Goal: Task Accomplishment & Management: Manage account settings

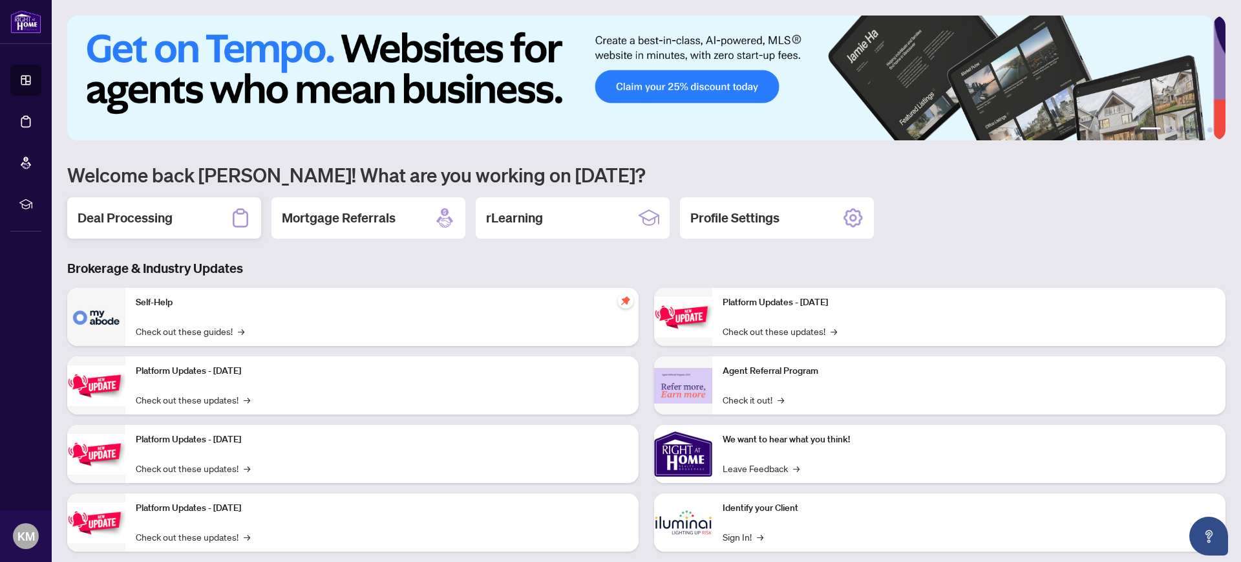
click at [166, 217] on h2 "Deal Processing" at bounding box center [125, 218] width 95 height 18
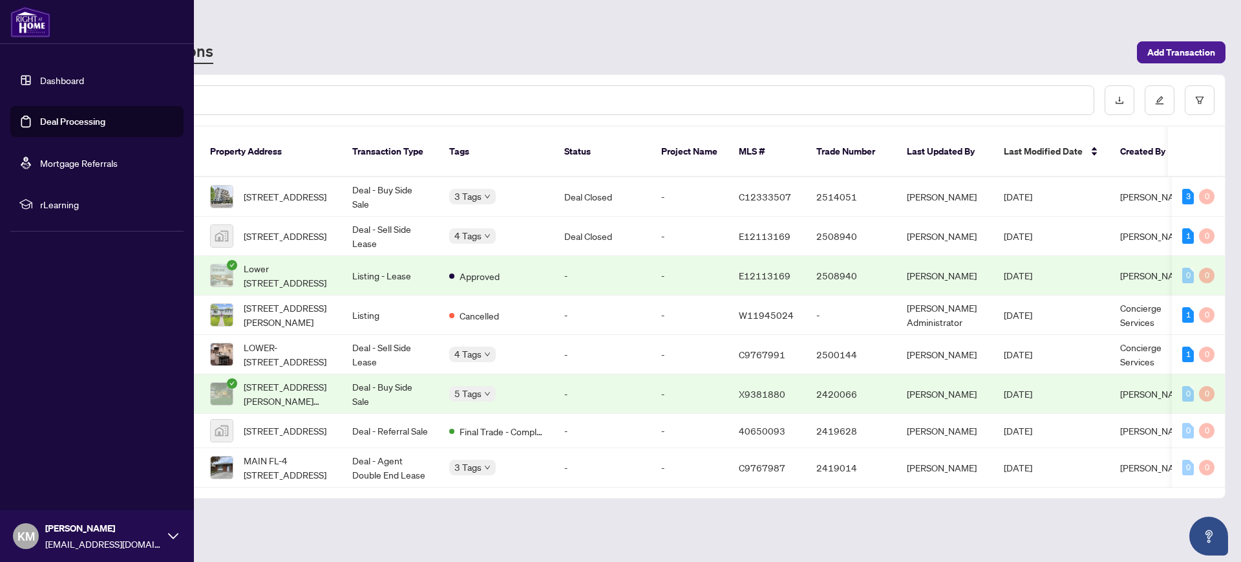
click at [45, 76] on link "Dashboard" at bounding box center [62, 80] width 44 height 12
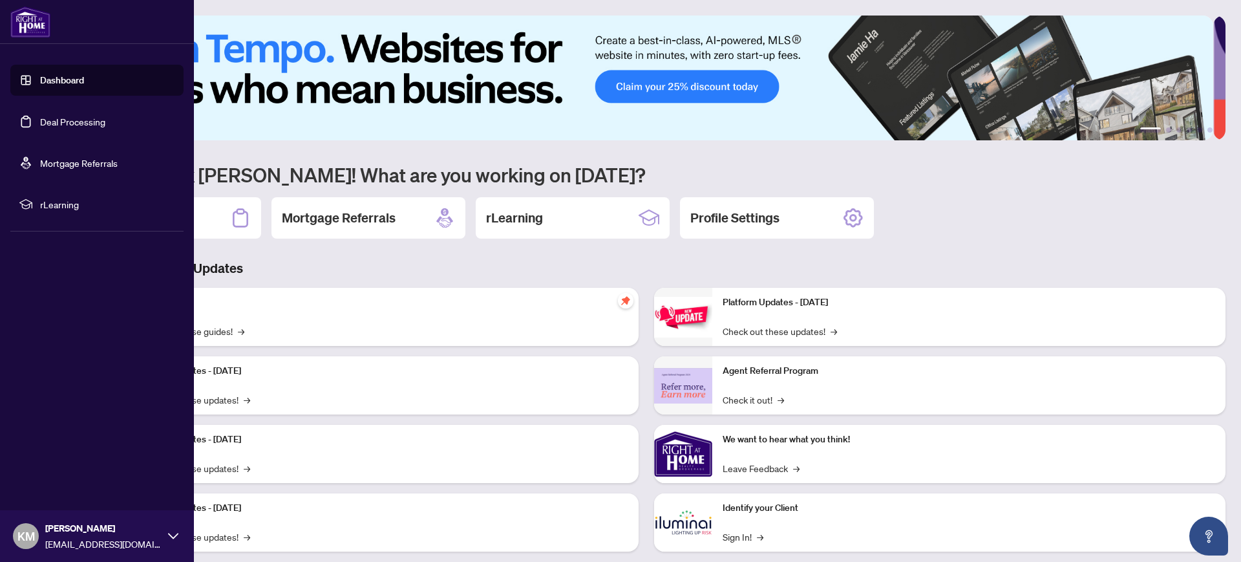
click at [79, 119] on link "Deal Processing" at bounding box center [72, 122] width 65 height 12
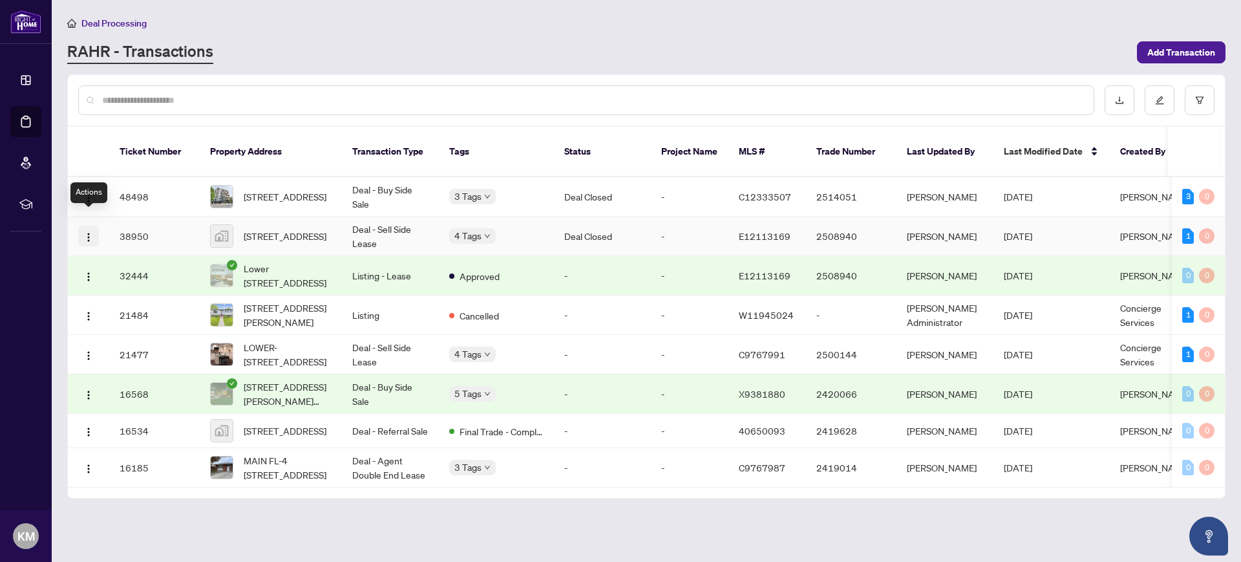
click at [85, 232] on img "button" at bounding box center [88, 237] width 10 height 10
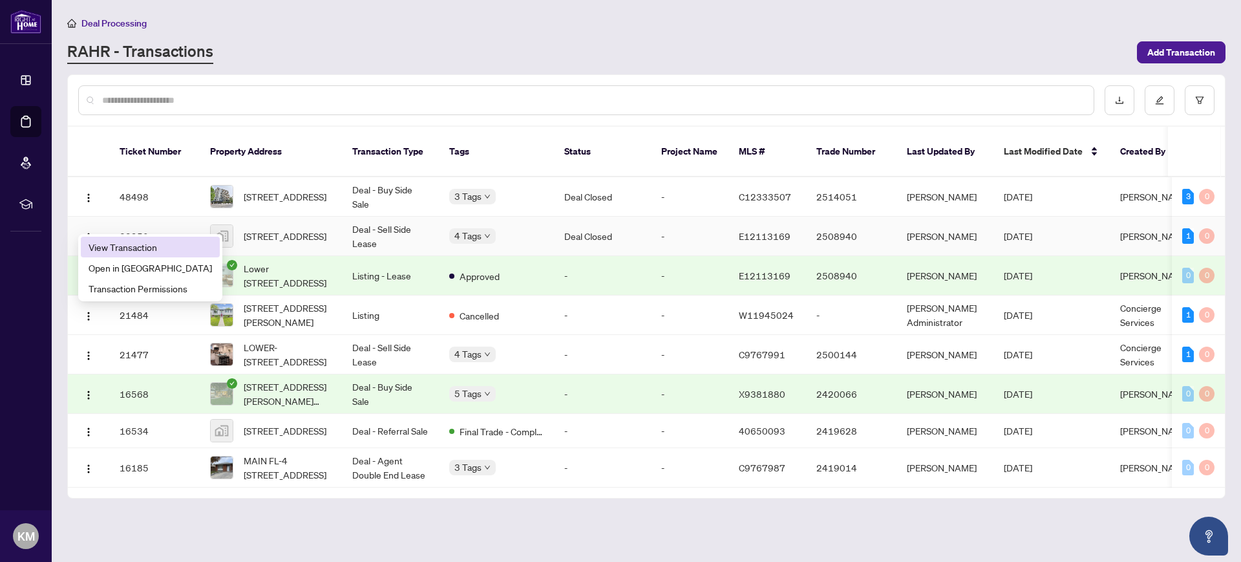
click at [127, 247] on span "View Transaction" at bounding box center [150, 247] width 123 height 14
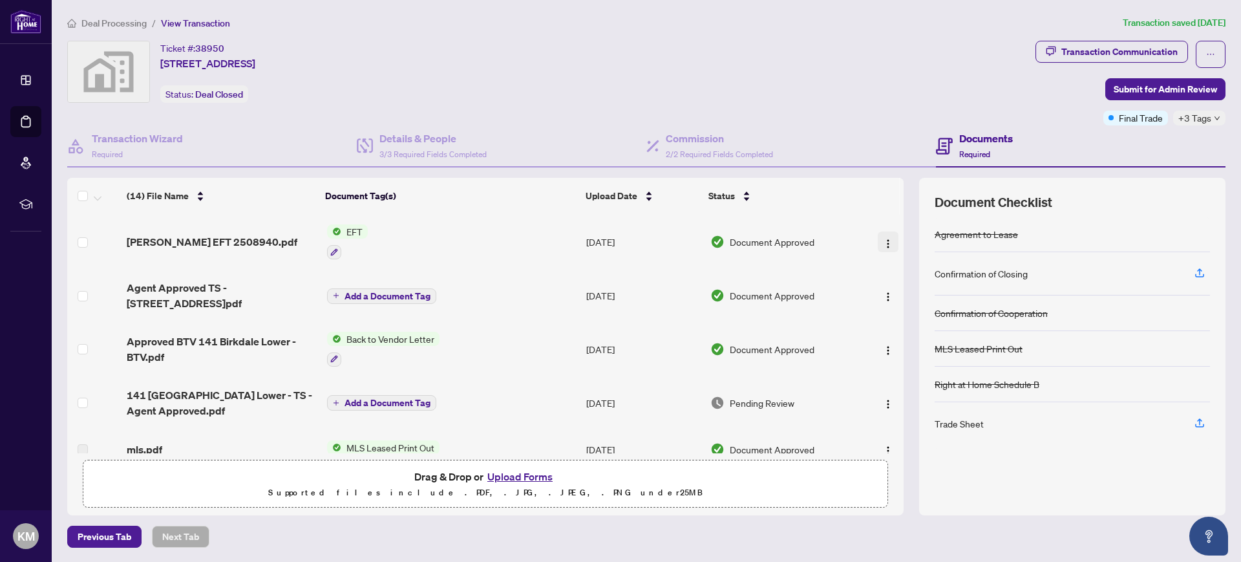
click at [886, 239] on img "button" at bounding box center [888, 244] width 10 height 10
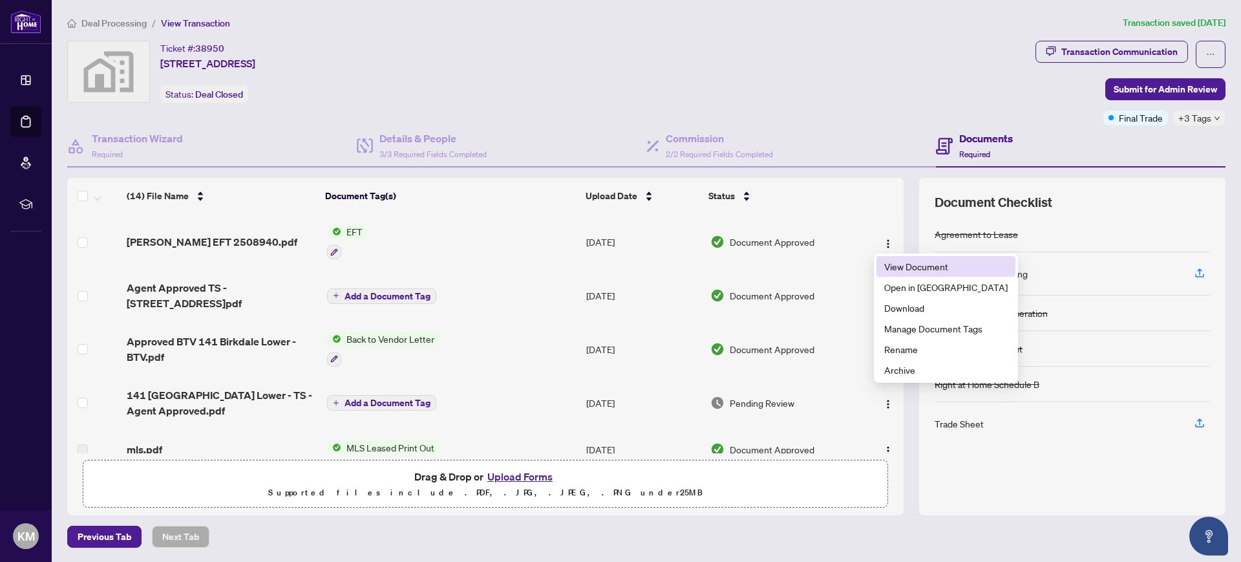
click at [907, 264] on span "View Document" at bounding box center [946, 266] width 123 height 14
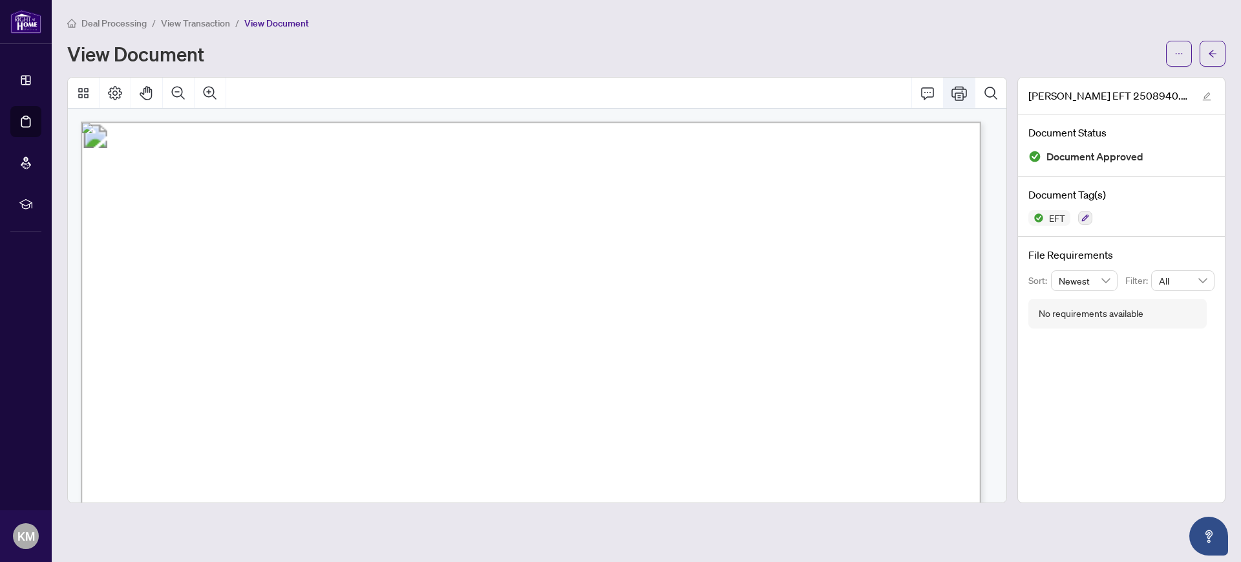
click at [961, 90] on icon "Print" at bounding box center [960, 93] width 16 height 16
click at [958, 89] on icon "Print" at bounding box center [960, 93] width 16 height 16
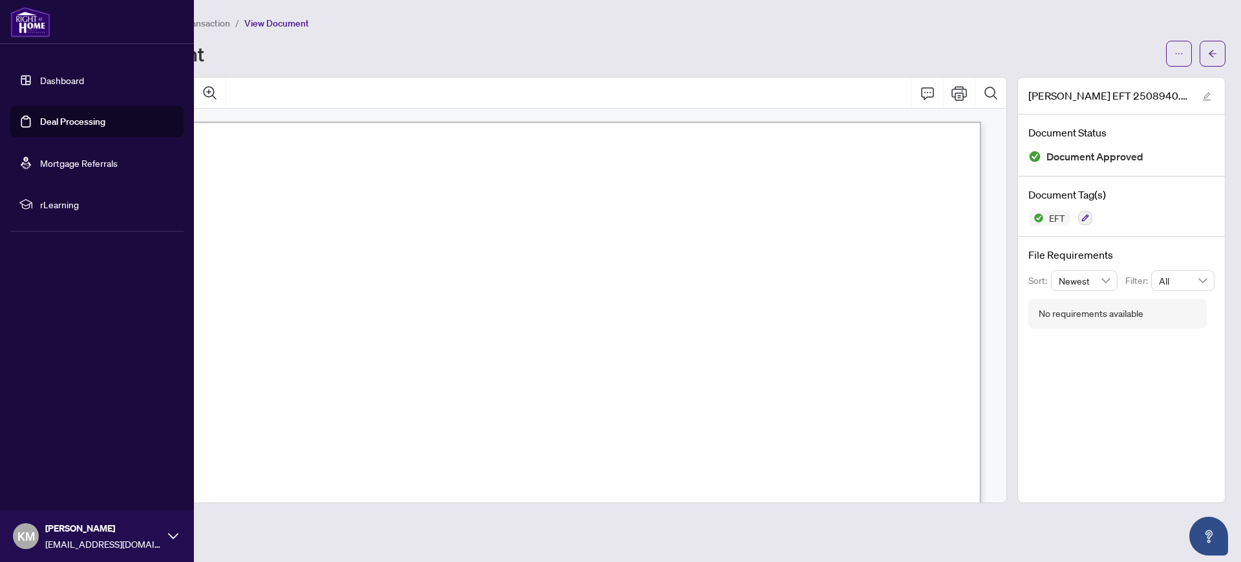
click at [58, 118] on link "Deal Processing" at bounding box center [72, 122] width 65 height 12
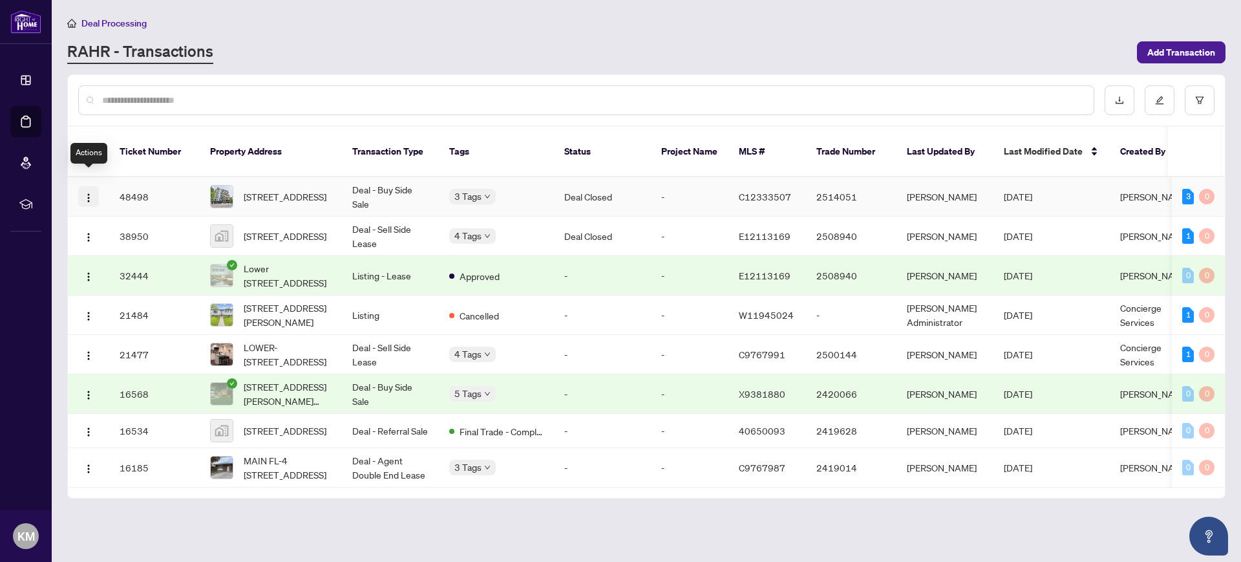
click at [94, 186] on button "button" at bounding box center [88, 196] width 21 height 21
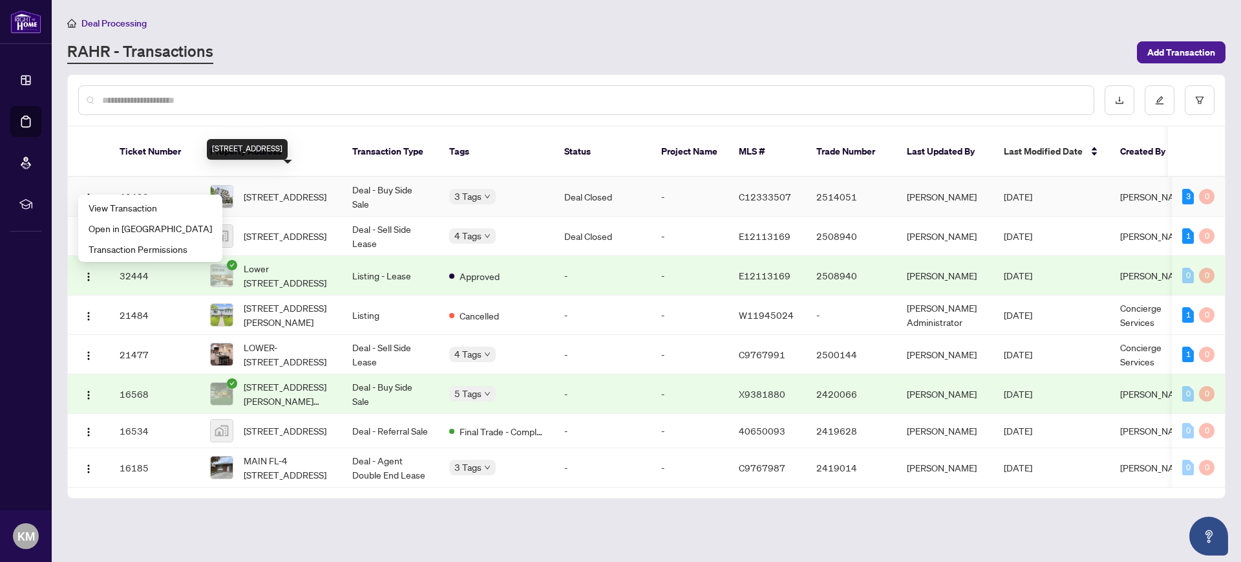
click at [294, 189] on span "[STREET_ADDRESS]" at bounding box center [285, 196] width 83 height 14
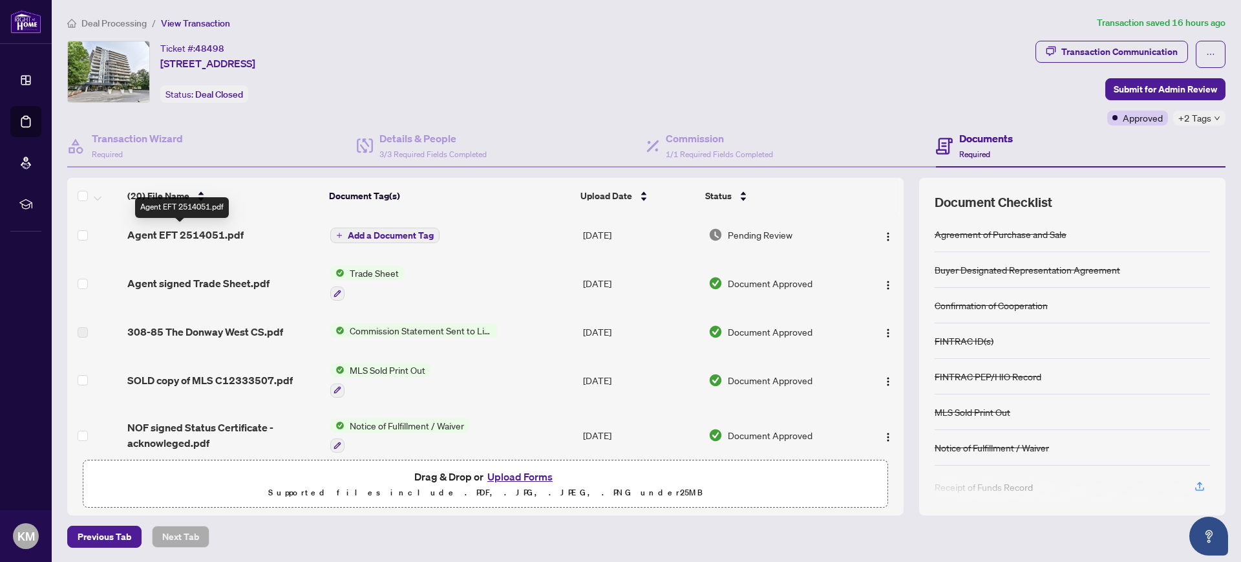
click at [178, 228] on span "Agent EFT 2514051.pdf" at bounding box center [185, 235] width 116 height 16
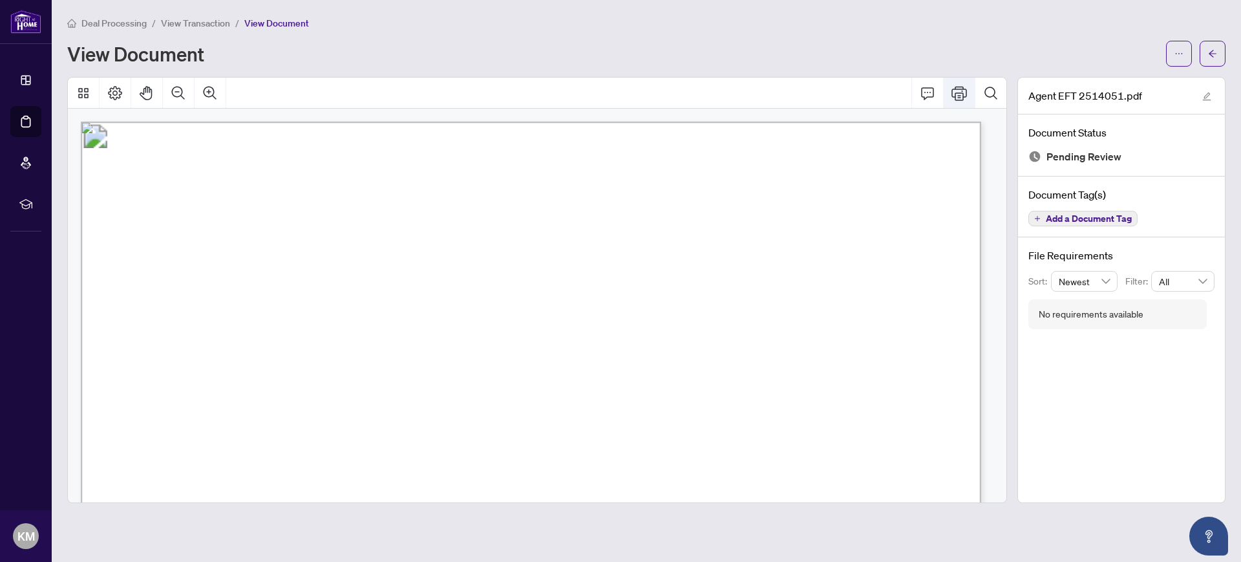
click at [955, 91] on icon "Print" at bounding box center [960, 93] width 16 height 16
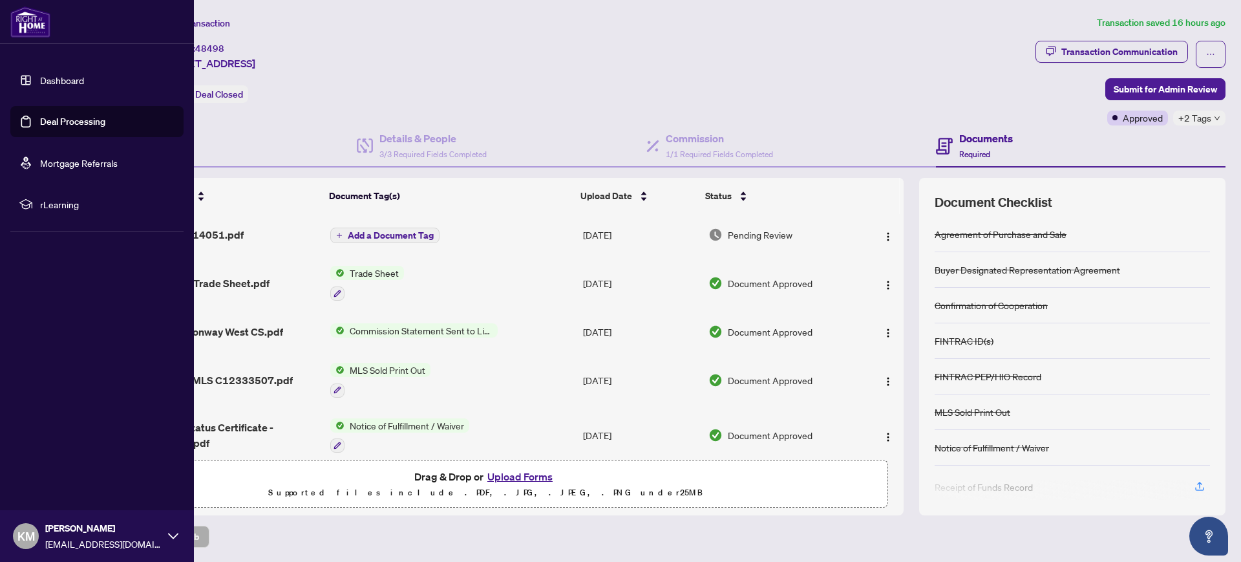
click at [60, 121] on link "Deal Processing" at bounding box center [72, 122] width 65 height 12
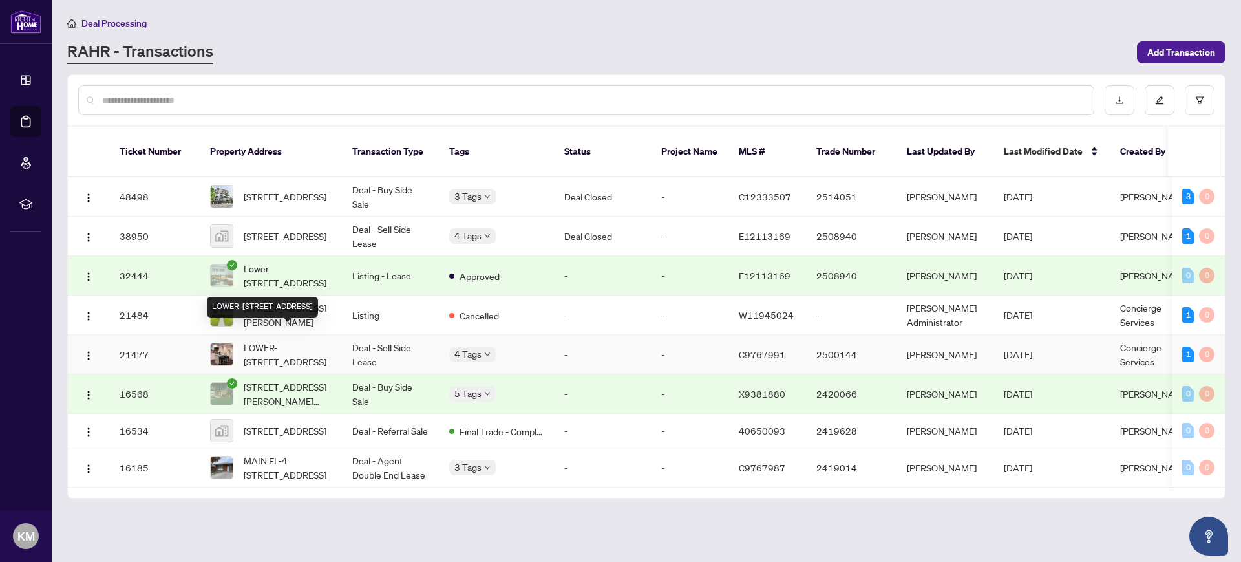
click at [261, 340] on span "LOWER-[STREET_ADDRESS]" at bounding box center [288, 354] width 88 height 28
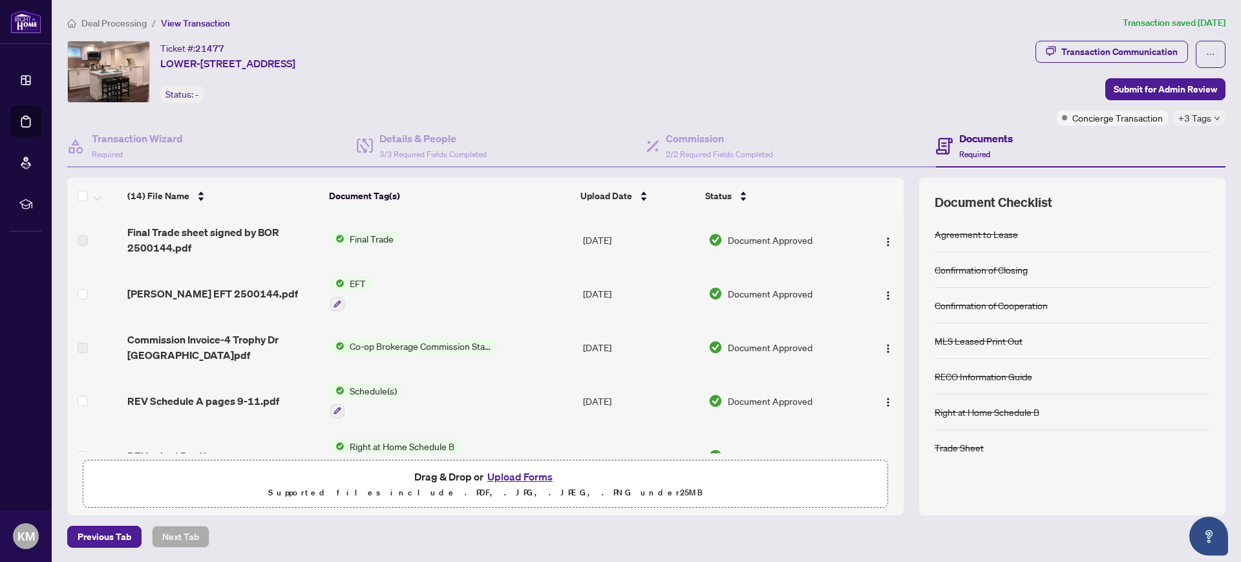
click at [355, 279] on span "EFT" at bounding box center [358, 283] width 27 height 14
click at [172, 292] on span "[PERSON_NAME] EFT 2500144.pdf" at bounding box center [212, 294] width 171 height 16
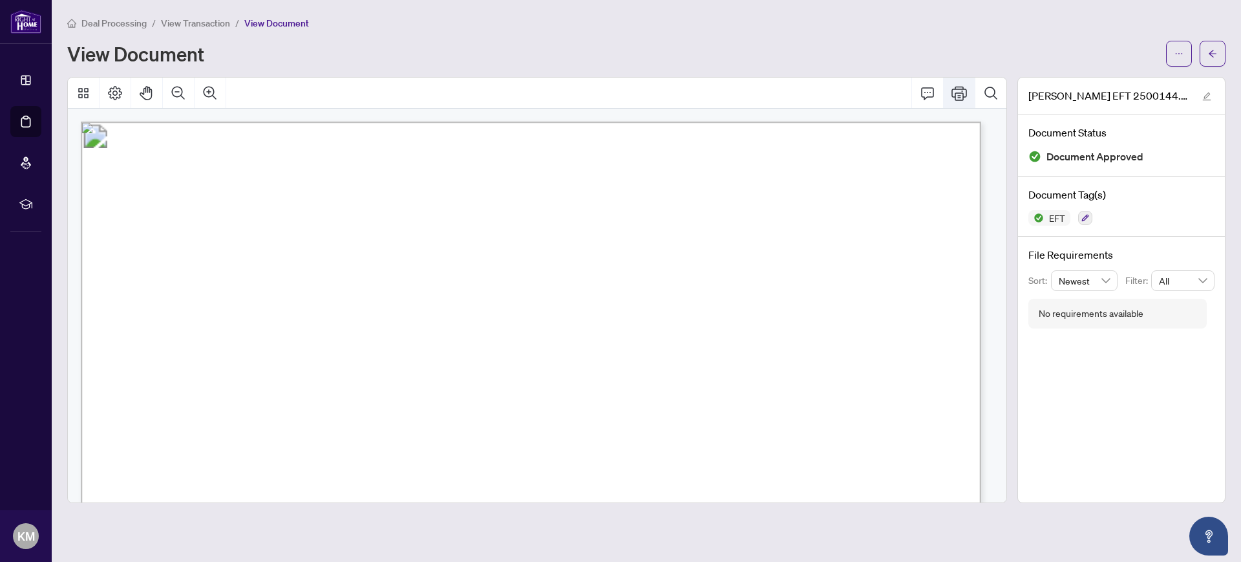
click at [958, 93] on icon "Print" at bounding box center [960, 93] width 16 height 16
click at [954, 91] on icon "Print" at bounding box center [960, 93] width 16 height 16
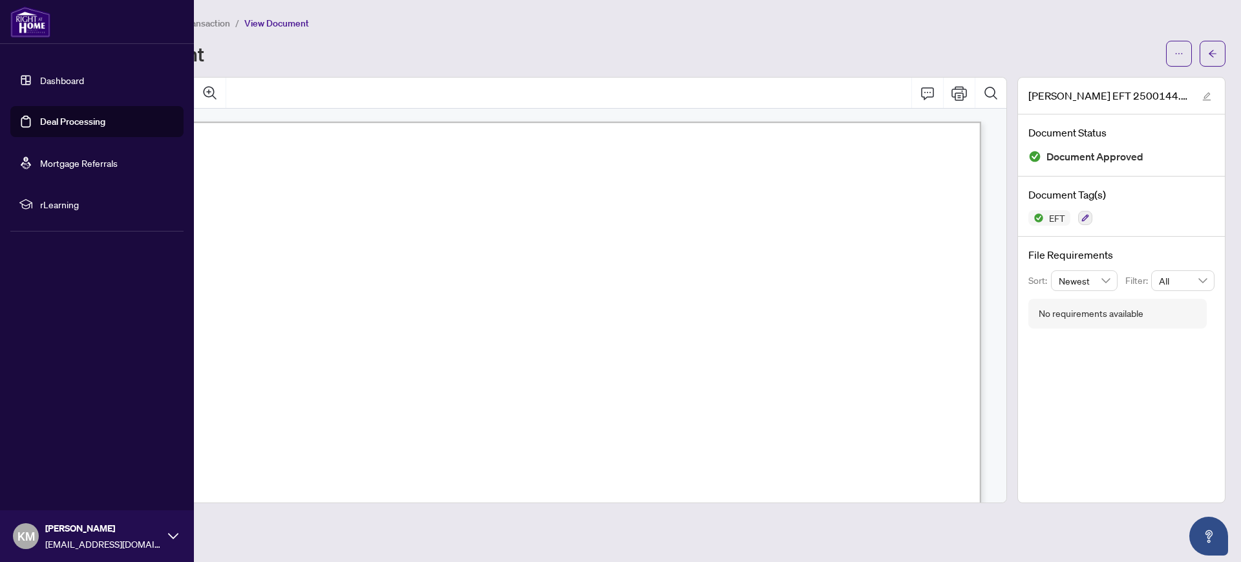
click at [44, 120] on link "Deal Processing" at bounding box center [72, 122] width 65 height 12
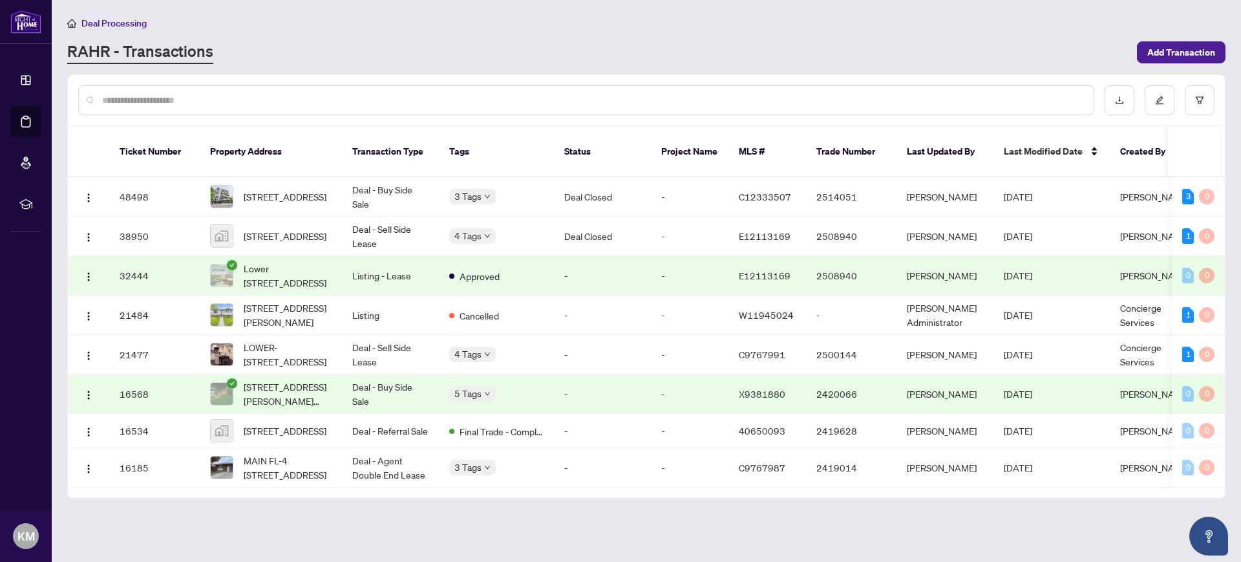
click at [131, 380] on td "16568" at bounding box center [154, 393] width 91 height 39
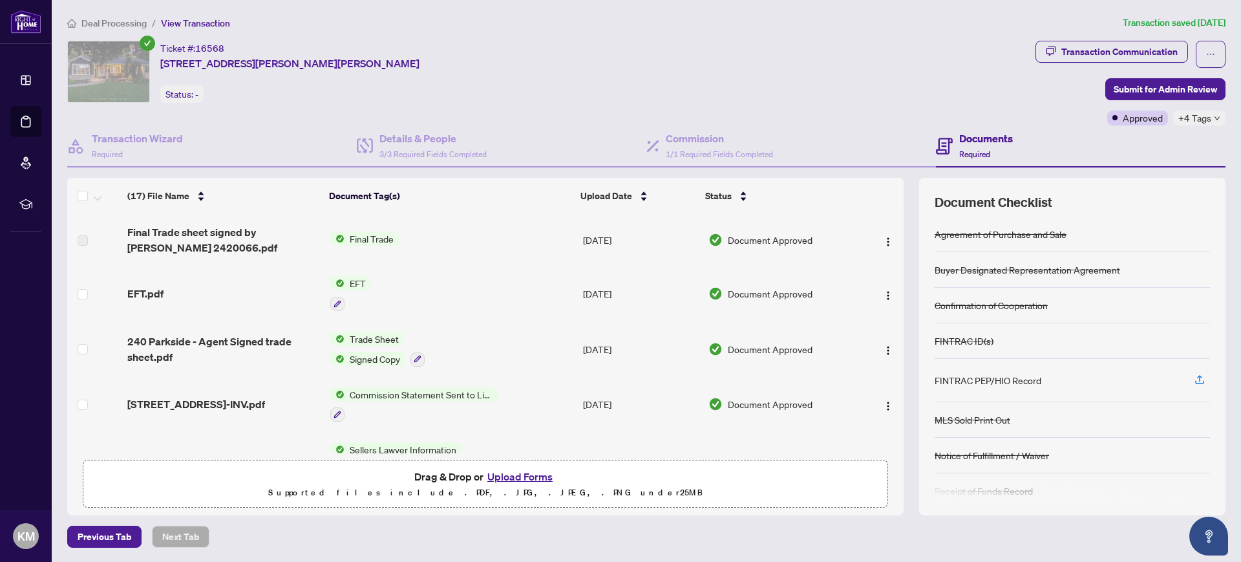
click at [760, 290] on span "Document Approved" at bounding box center [770, 293] width 85 height 14
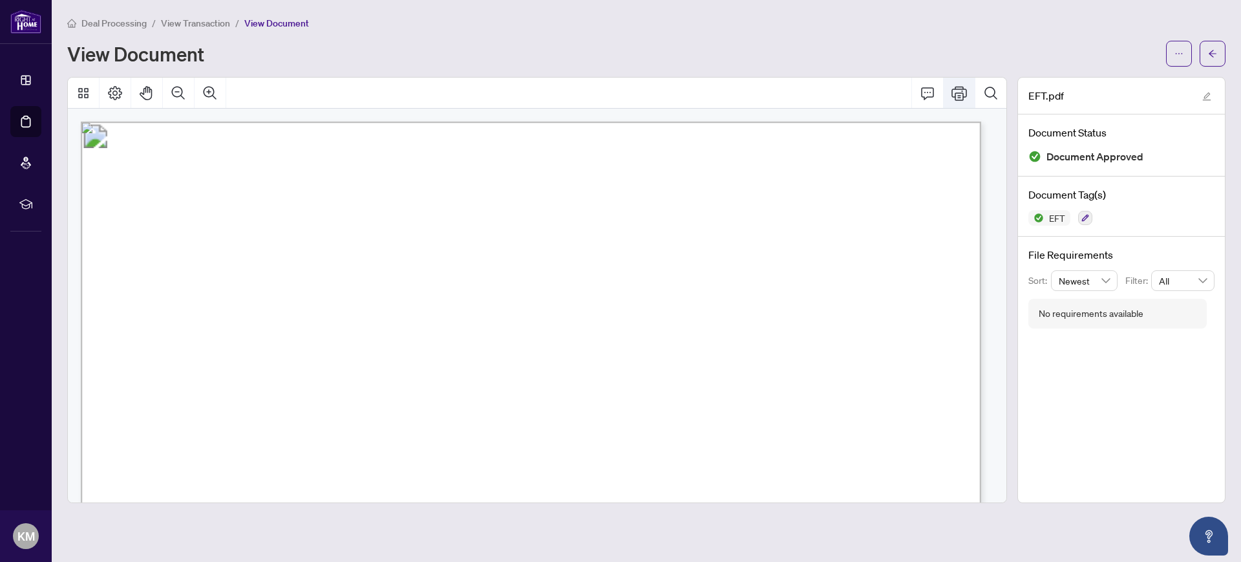
click at [957, 91] on icon "Print" at bounding box center [960, 93] width 16 height 14
click at [955, 91] on icon "Print" at bounding box center [960, 93] width 16 height 16
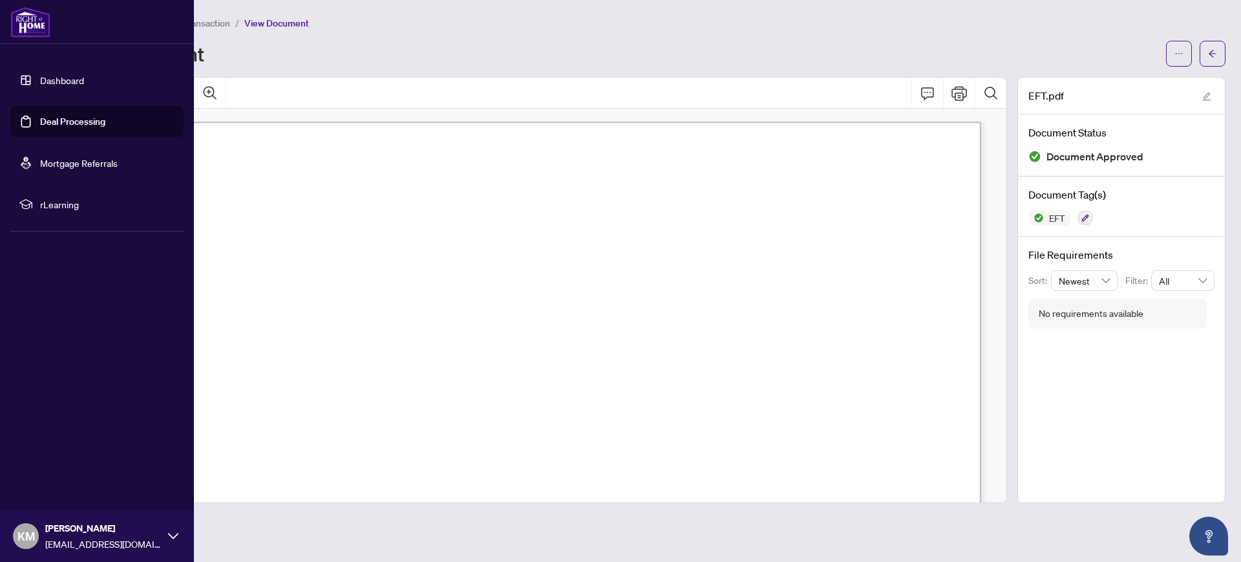
click at [69, 123] on link "Deal Processing" at bounding box center [72, 122] width 65 height 12
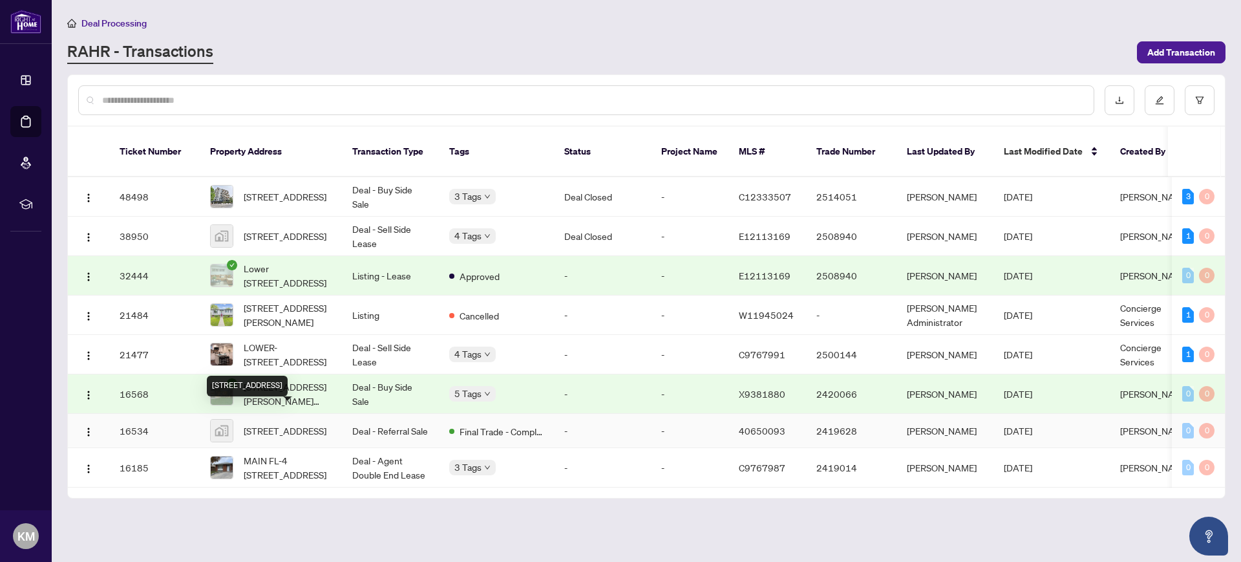
click at [255, 424] on span "[STREET_ADDRESS]" at bounding box center [285, 431] width 83 height 14
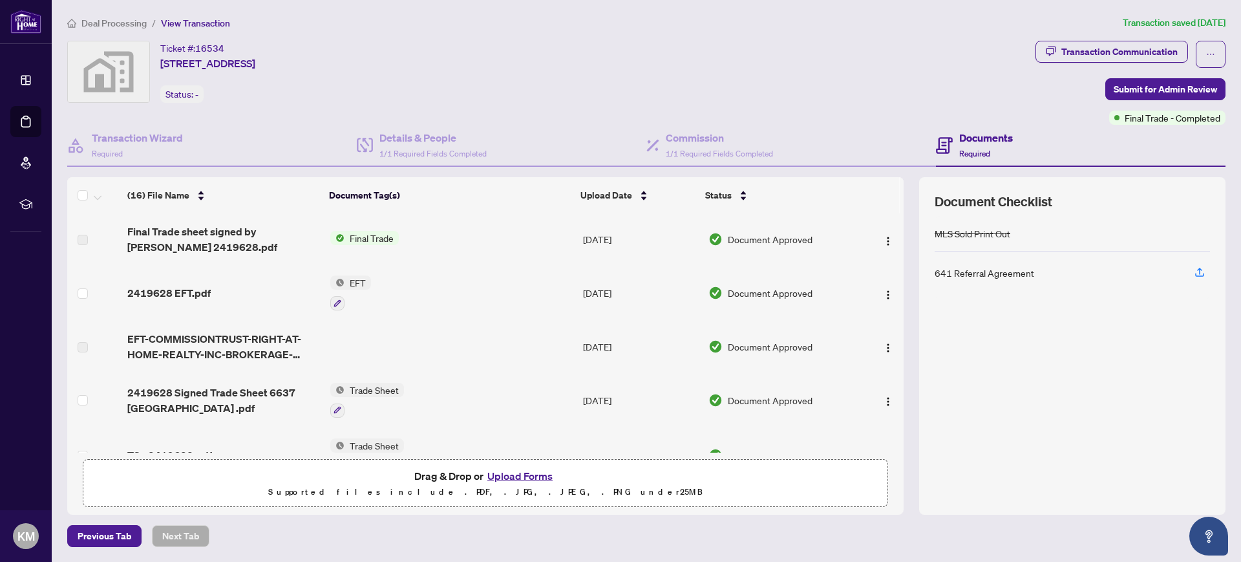
click at [366, 235] on span "Final Trade" at bounding box center [372, 238] width 54 height 14
click at [359, 341] on td at bounding box center [451, 347] width 253 height 52
click at [353, 281] on span "EFT" at bounding box center [358, 282] width 27 height 14
click at [166, 292] on span "2419628 EFT.pdf" at bounding box center [168, 293] width 83 height 16
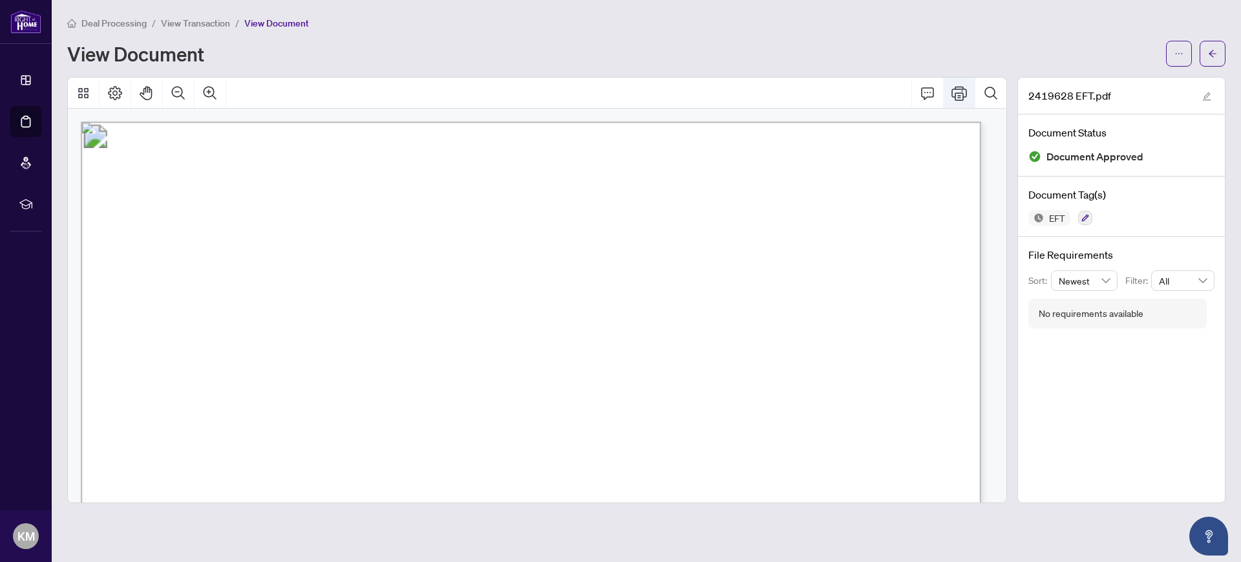
click at [963, 94] on icon "Print" at bounding box center [960, 93] width 16 height 14
click at [957, 92] on icon "Print" at bounding box center [960, 93] width 16 height 16
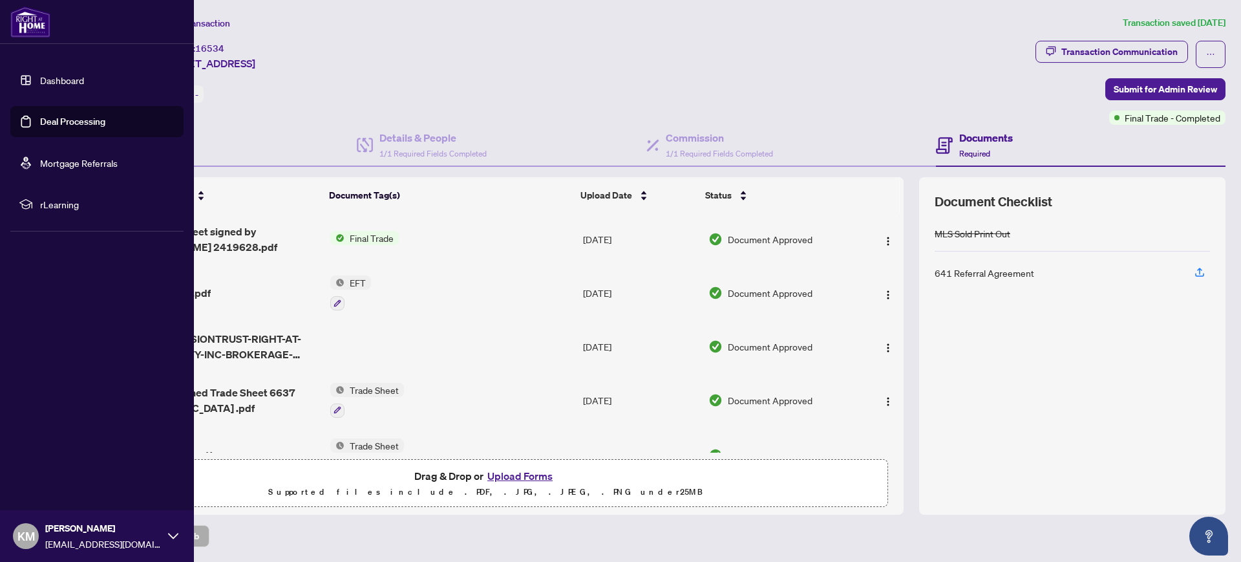
click at [41, 116] on link "Deal Processing" at bounding box center [72, 122] width 65 height 12
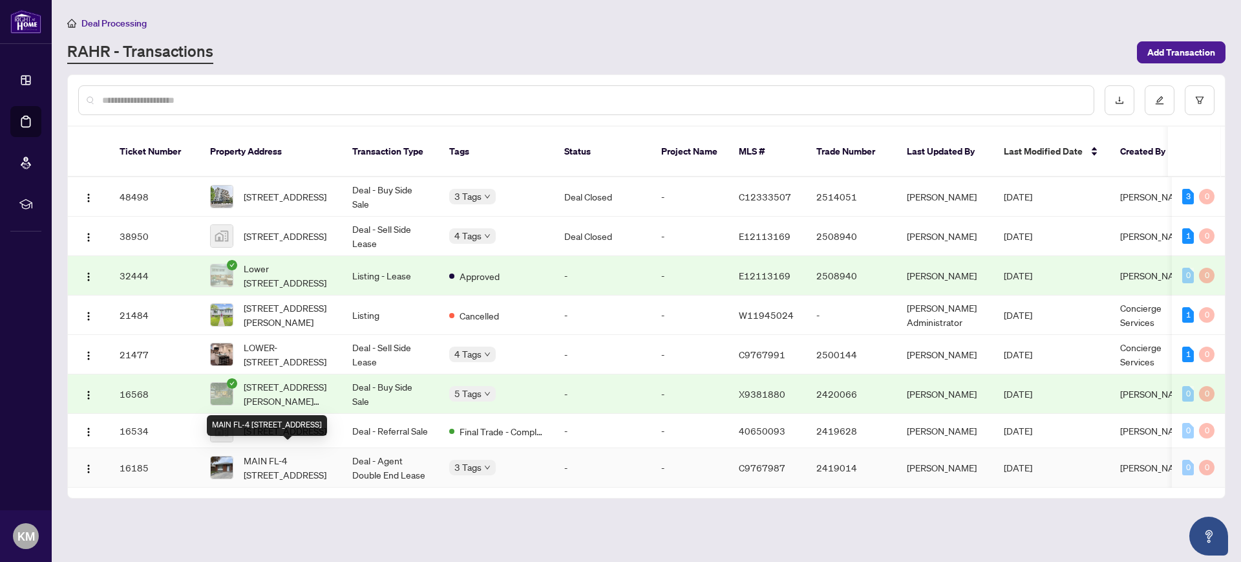
click at [297, 453] on span "MAIN FL-4 [STREET_ADDRESS]" at bounding box center [288, 467] width 88 height 28
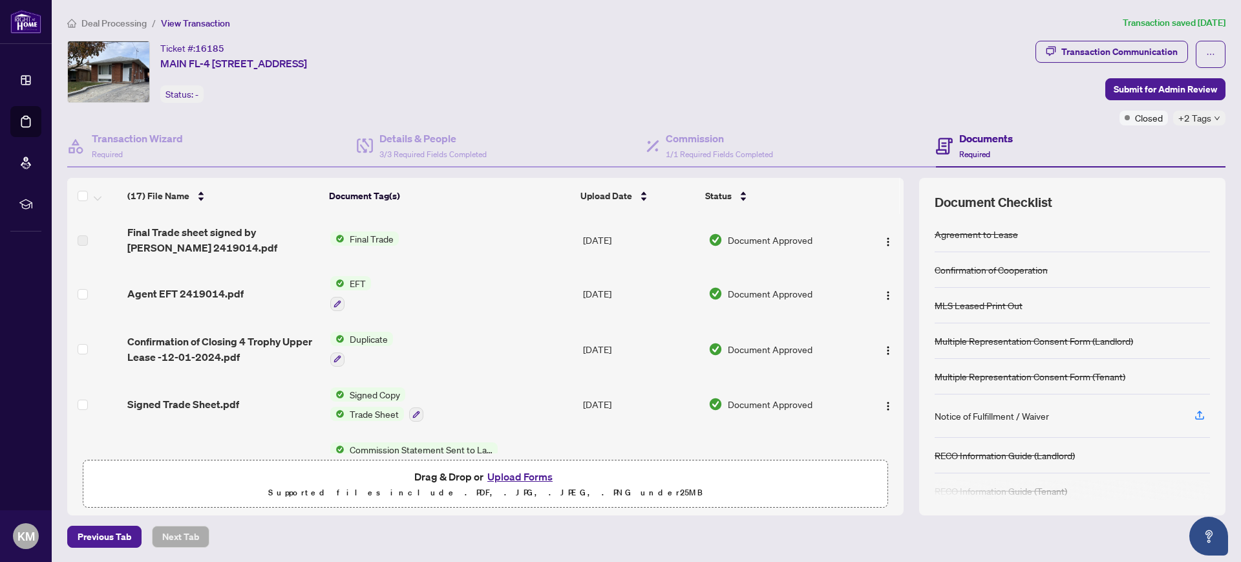
click at [969, 139] on h4 "Documents" at bounding box center [987, 139] width 54 height 16
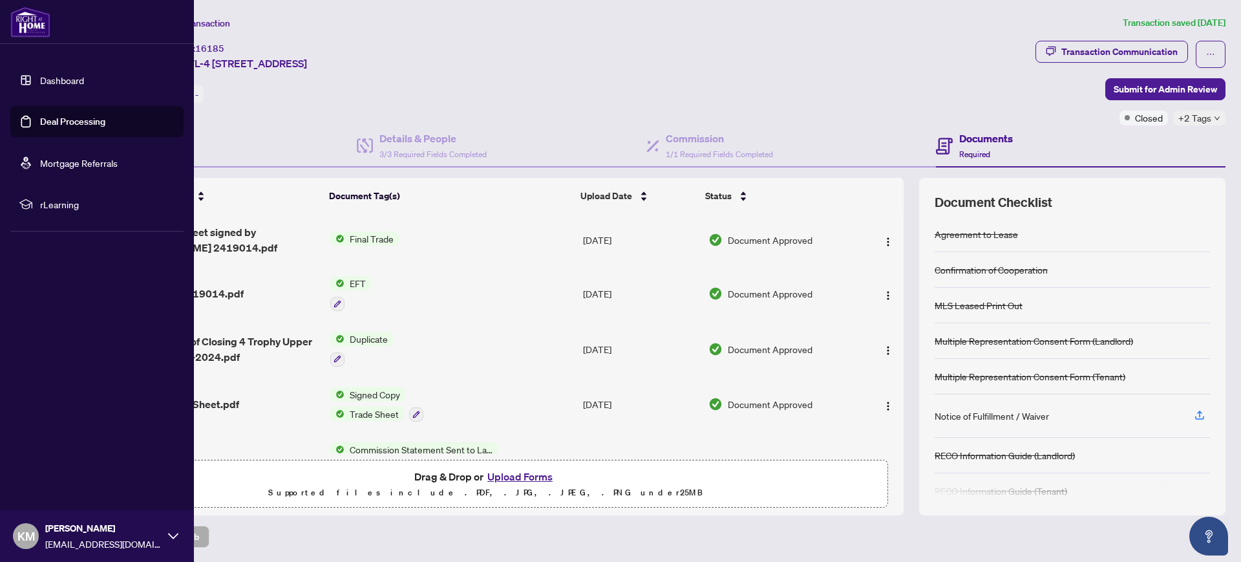
click at [51, 81] on link "Dashboard" at bounding box center [62, 80] width 44 height 12
